Goal: Task Accomplishment & Management: Manage account settings

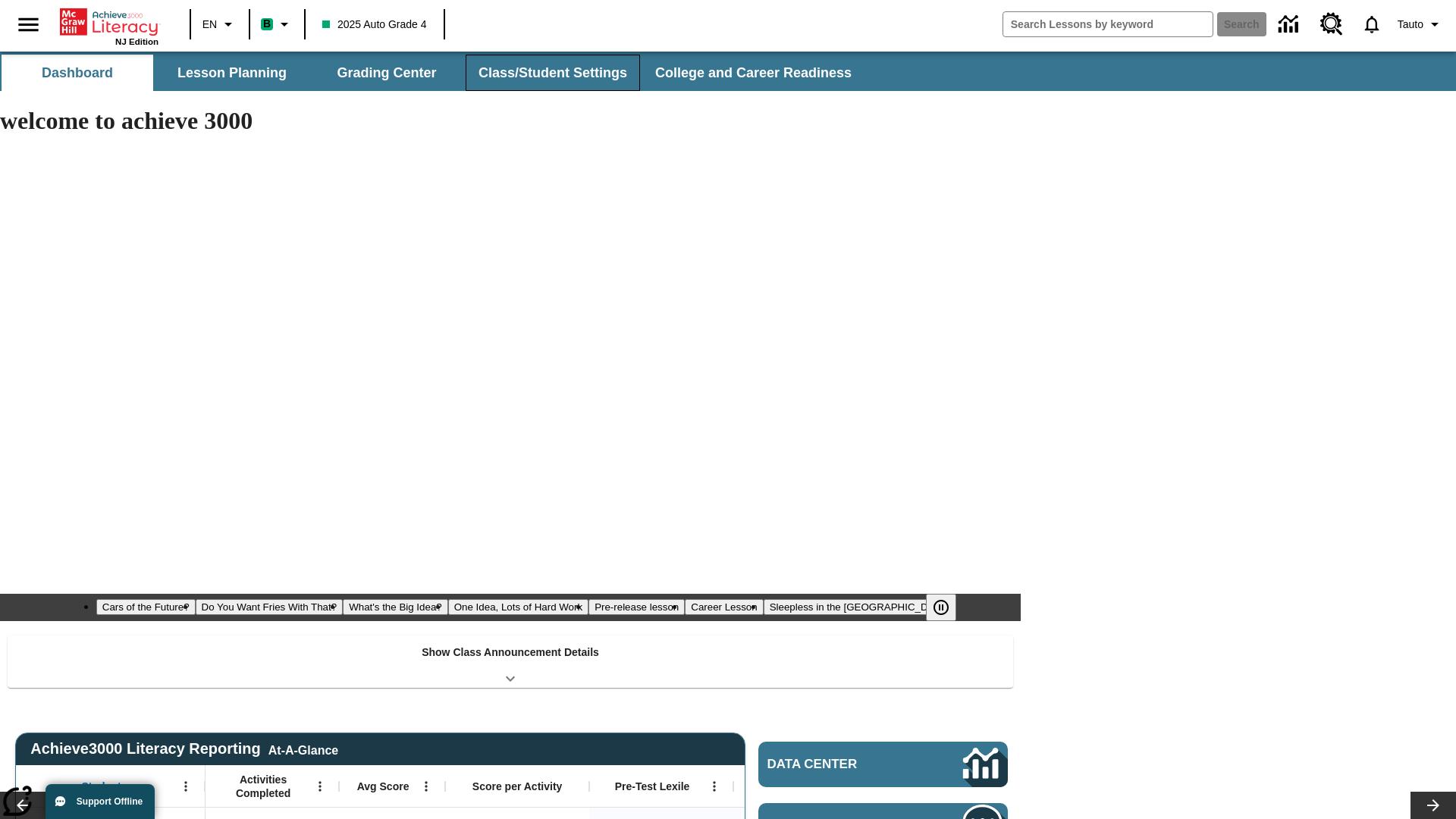
click at [551, 73] on button "Class/Student Settings" at bounding box center [552, 73] width 174 height 37
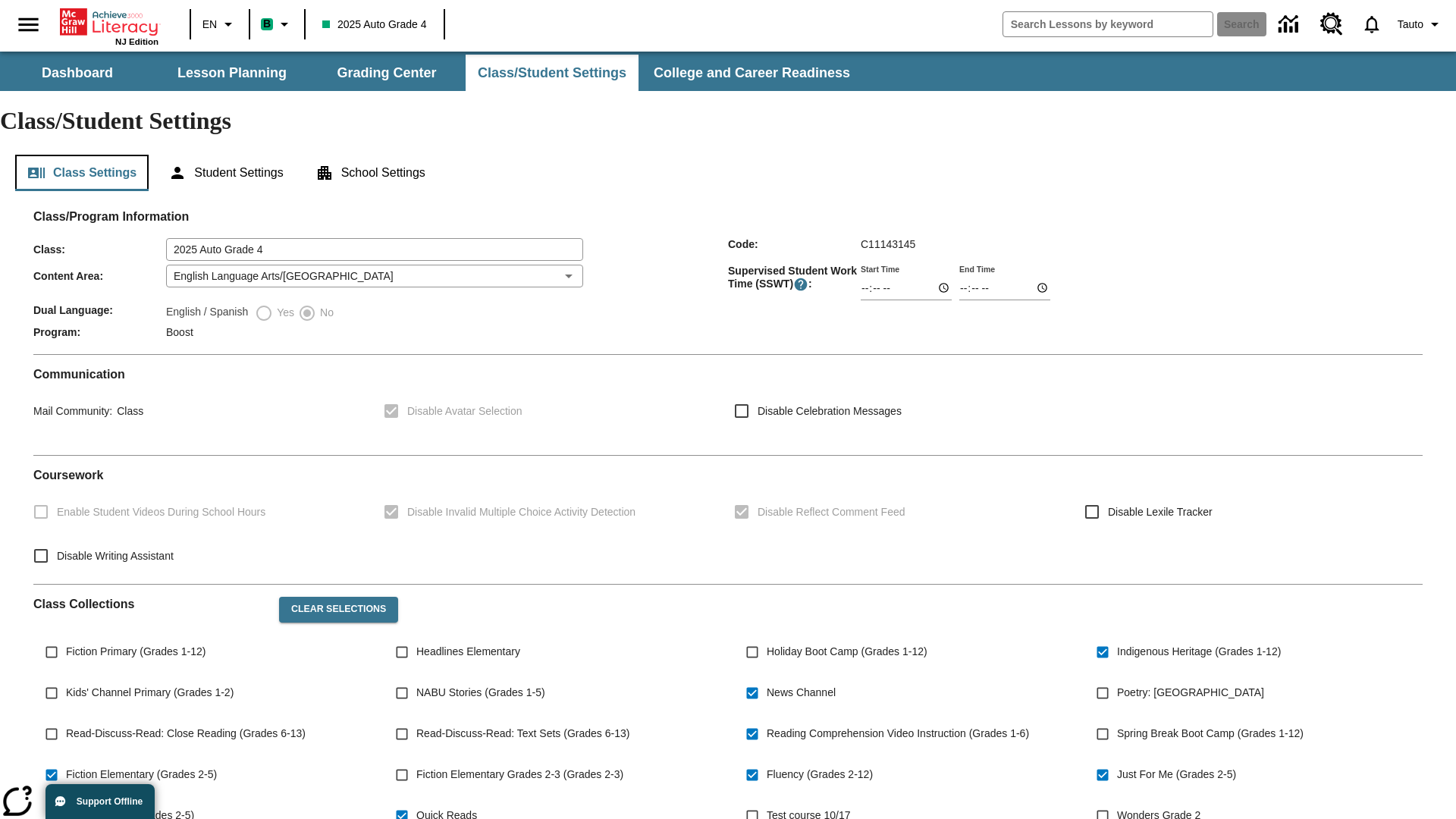
click at [82, 154] on button "Class Settings" at bounding box center [81, 173] width 133 height 37
type input "02:23"
type input "03:23"
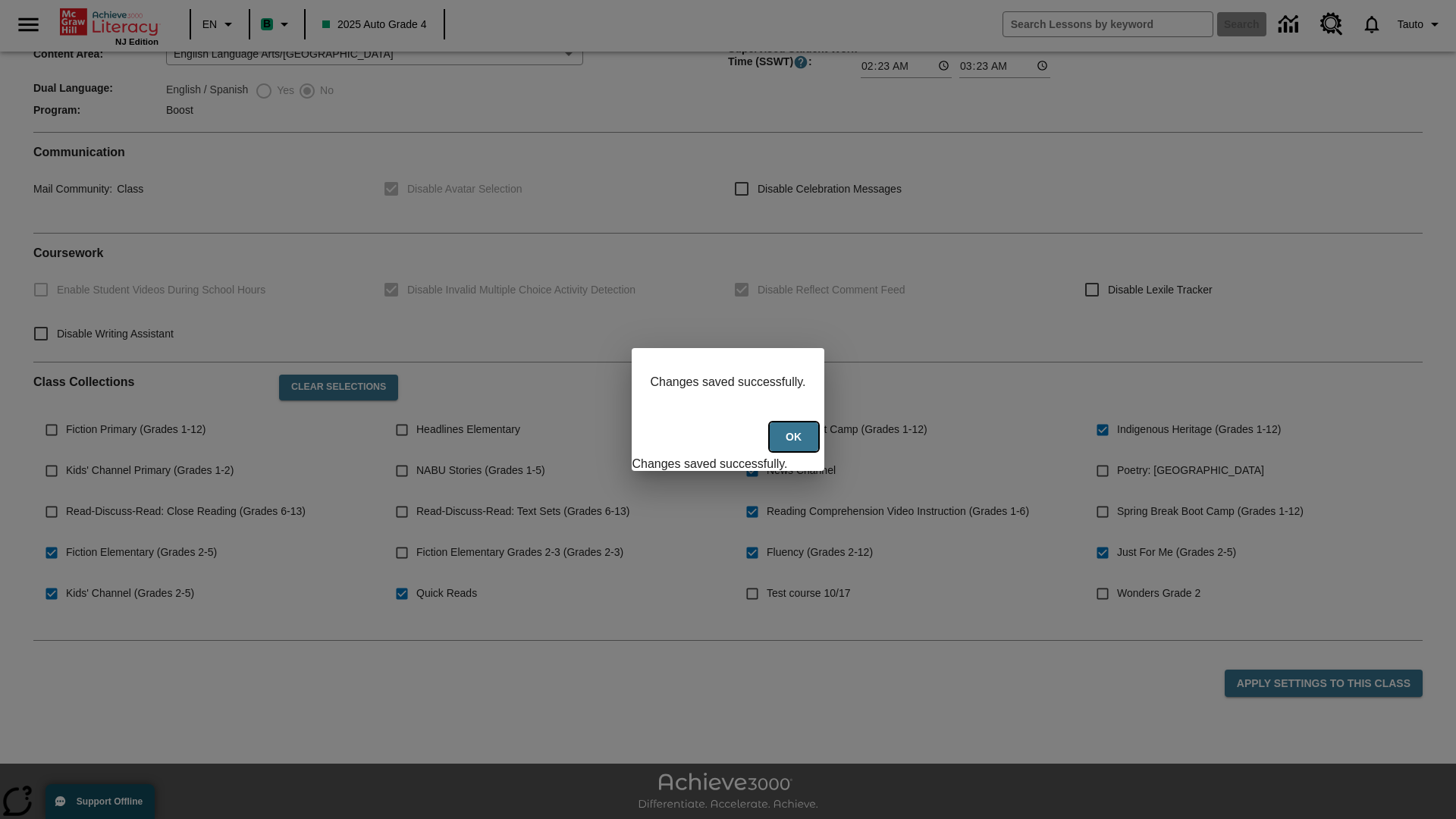
click at [796, 445] on button "Ok" at bounding box center [794, 436] width 49 height 30
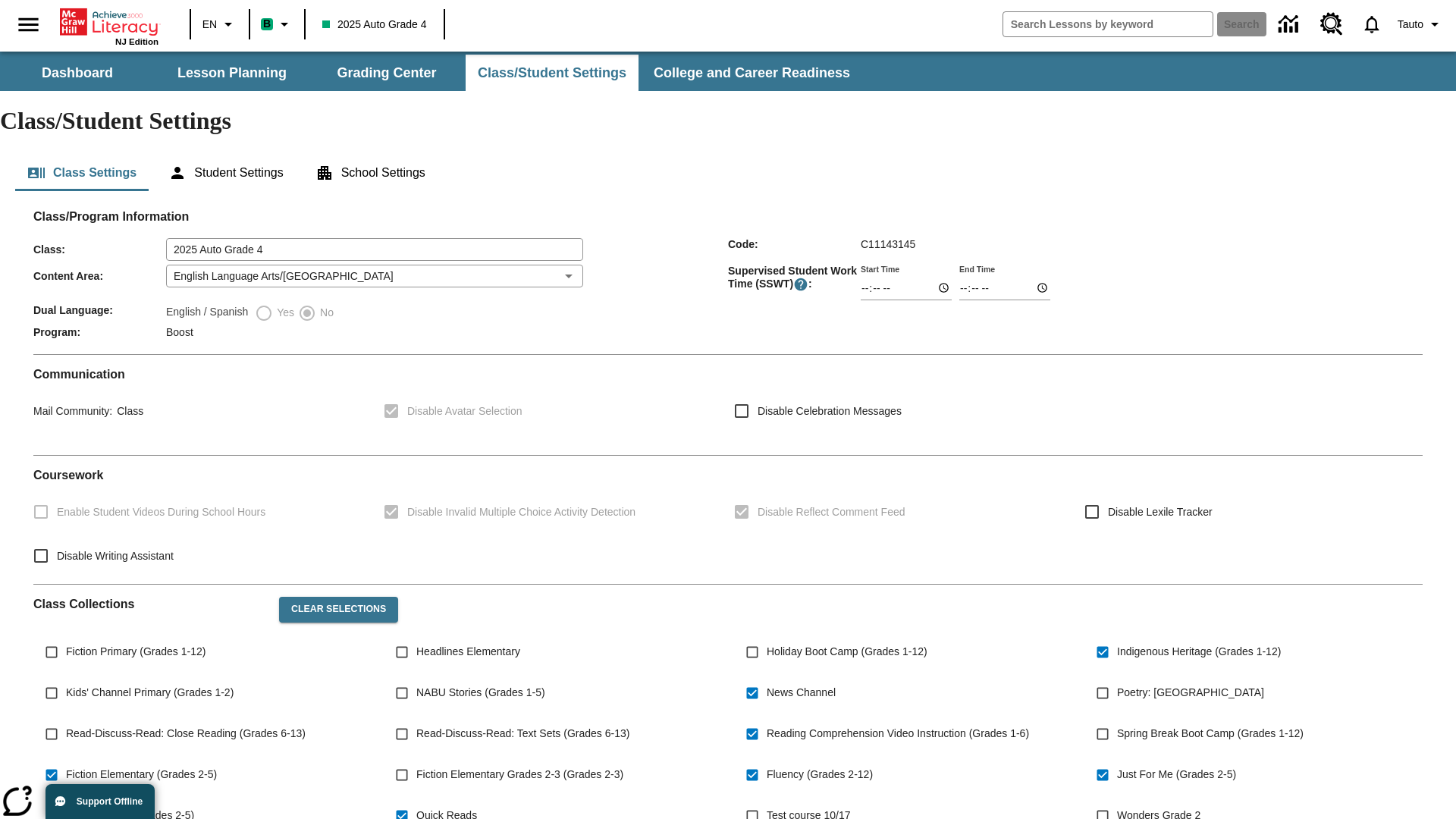
scroll to position [222, 0]
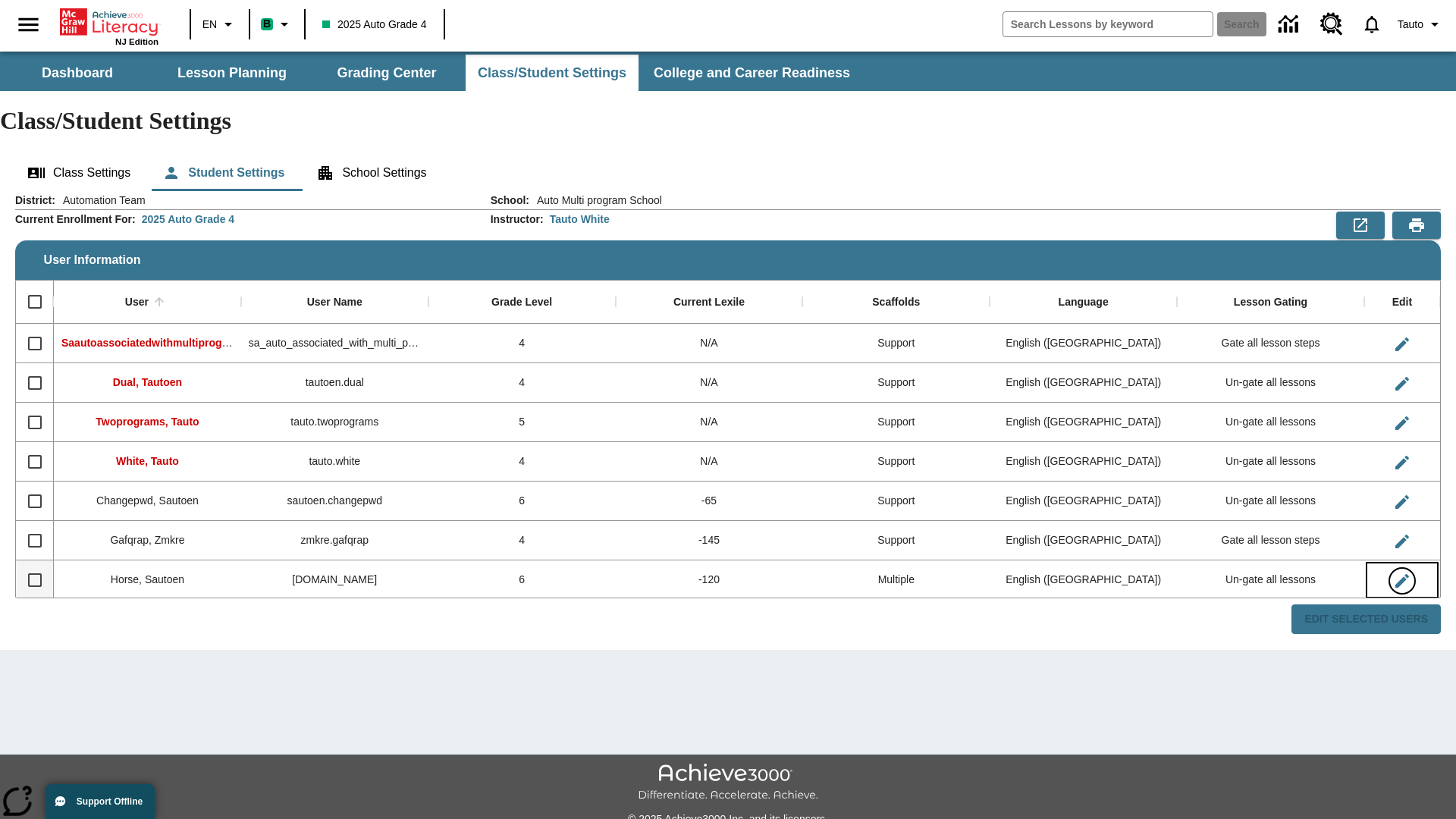
click at [1401, 574] on icon "Edit User" at bounding box center [1402, 581] width 14 height 14
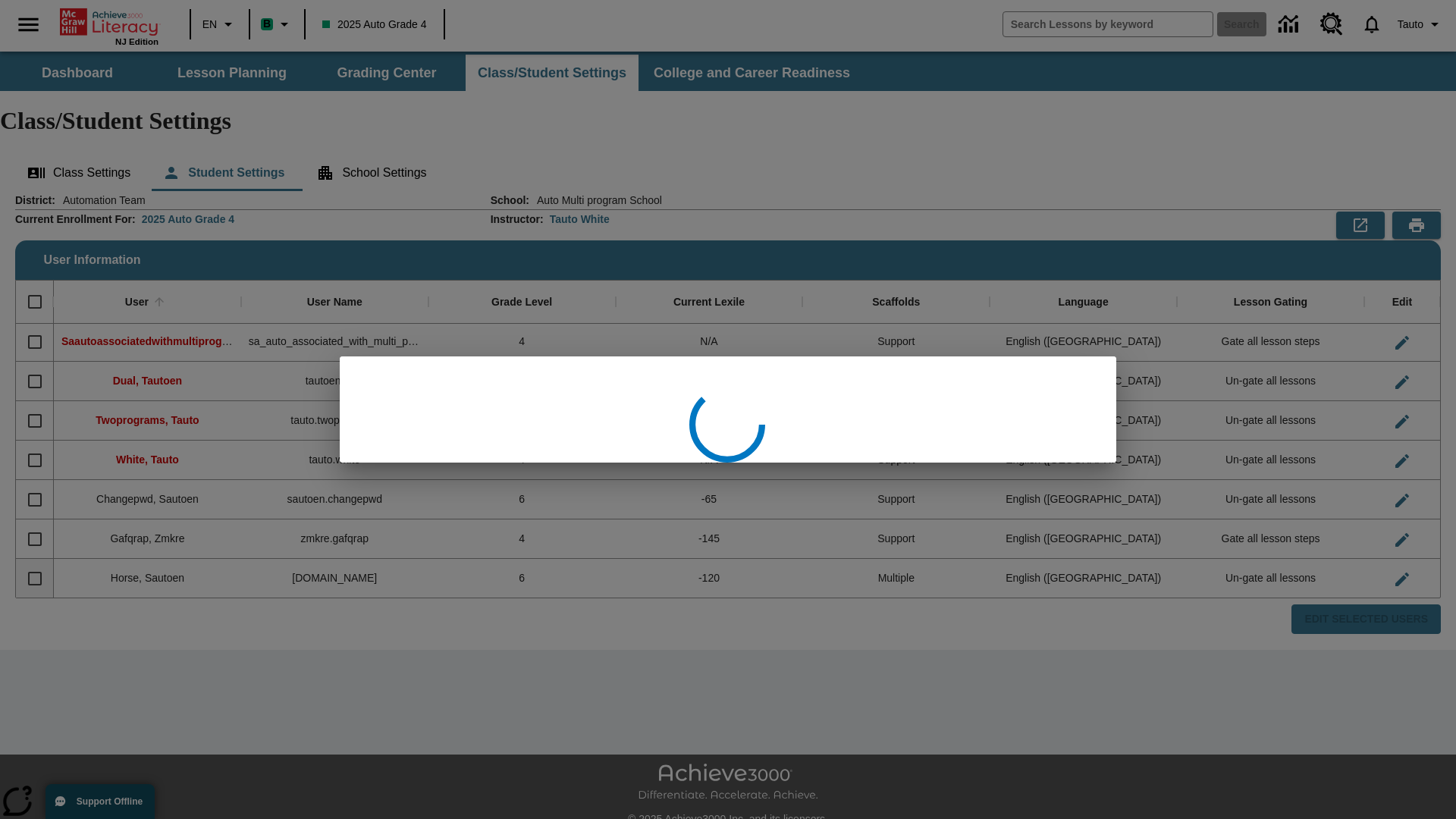
scroll to position [2, 0]
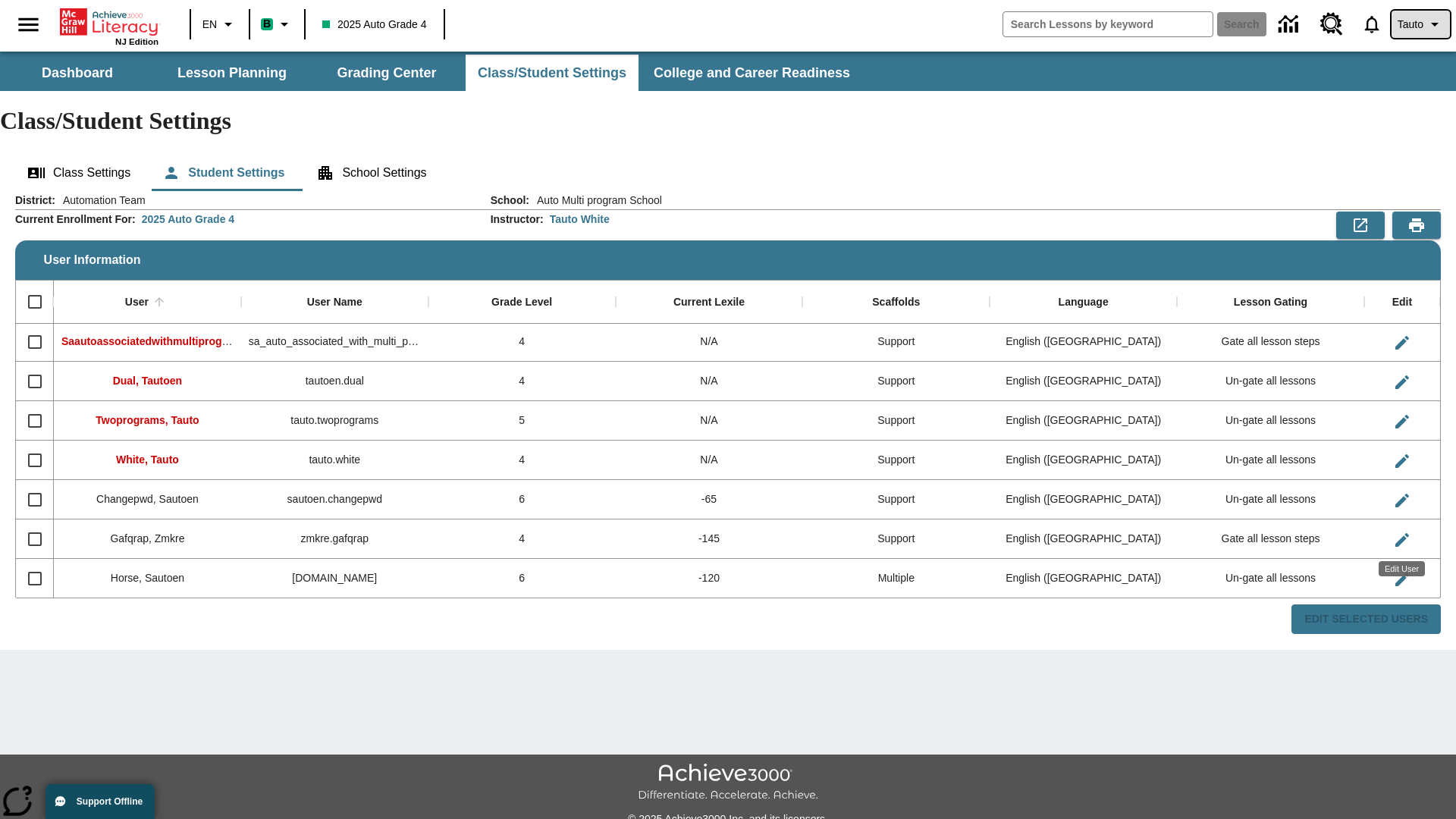
click at [1419, 24] on span "Tauto" at bounding box center [1410, 24] width 26 height 16
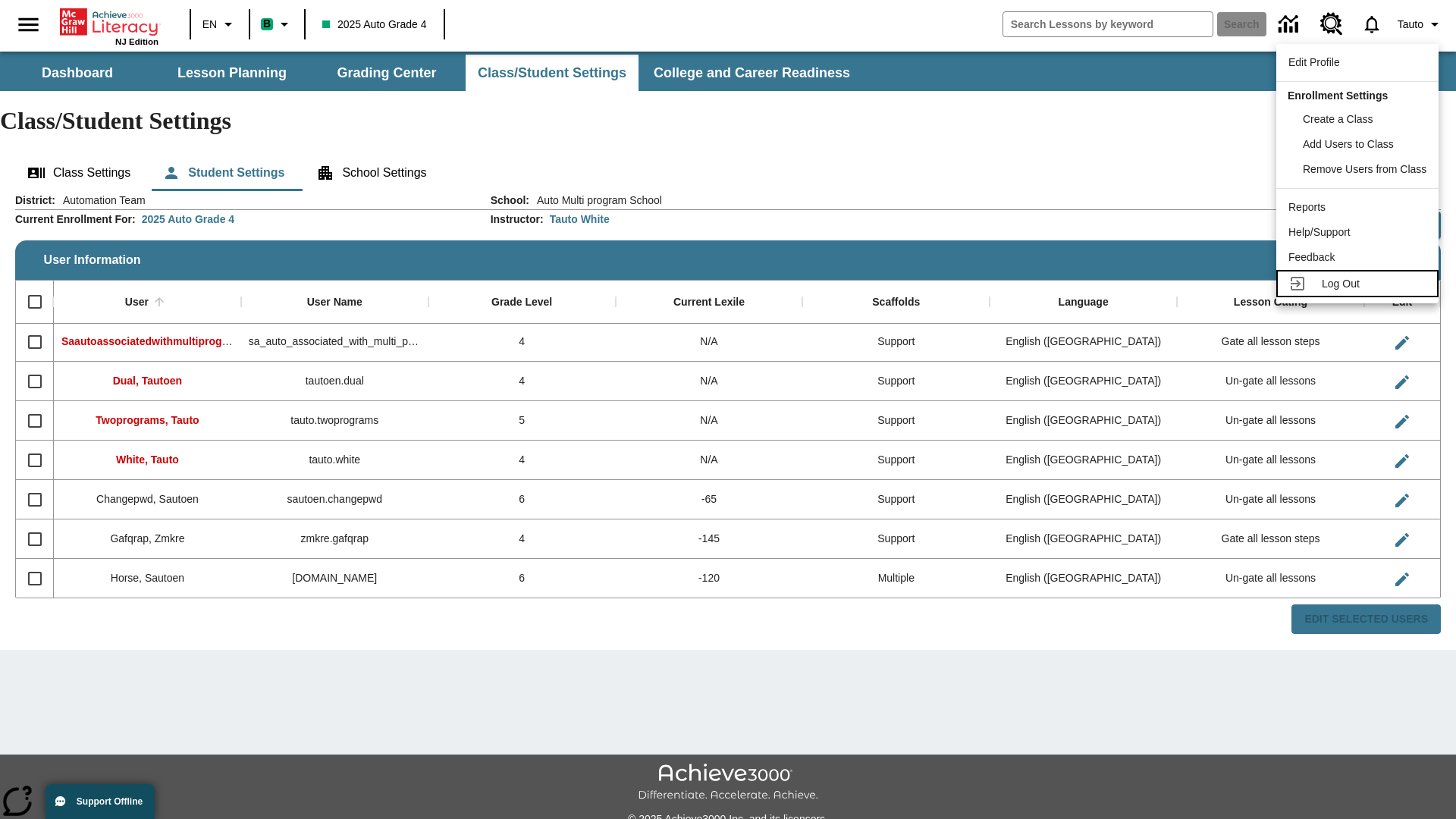
click at [1359, 284] on span "Log Out" at bounding box center [1341, 284] width 38 height 12
